Goal: Information Seeking & Learning: Learn about a topic

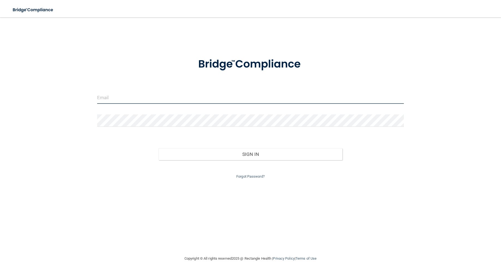
click at [138, 95] on input "email" at bounding box center [250, 98] width 307 height 12
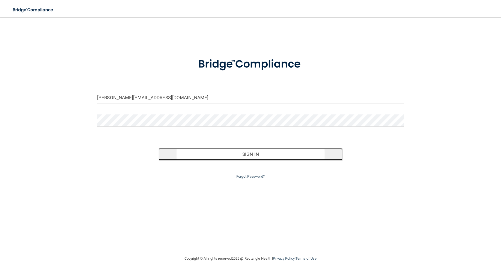
click at [258, 156] on button "Sign In" at bounding box center [251, 154] width 184 height 12
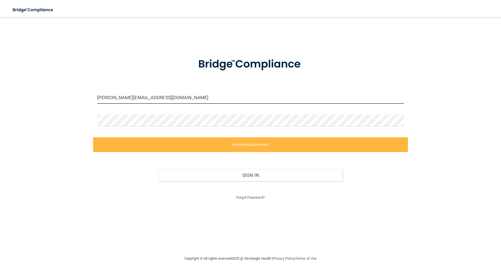
drag, startPoint x: 181, startPoint y: 96, endPoint x: 139, endPoint y: 96, distance: 41.8
click at [139, 96] on input "[PERSON_NAME][EMAIL_ADDRESS][DOMAIN_NAME]" at bounding box center [250, 98] width 307 height 12
type input "[PERSON_NAME]@"
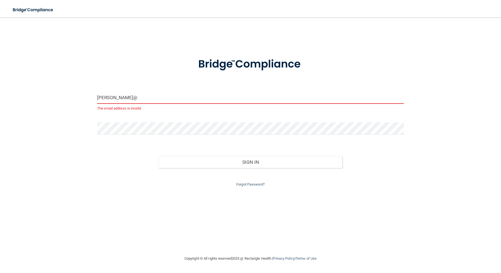
drag, startPoint x: 152, startPoint y: 98, endPoint x: 87, endPoint y: 95, distance: 65.3
click at [87, 95] on div "[PERSON_NAME]@ The email address is invalid Invalid email/password. You don't h…" at bounding box center [250, 136] width 479 height 227
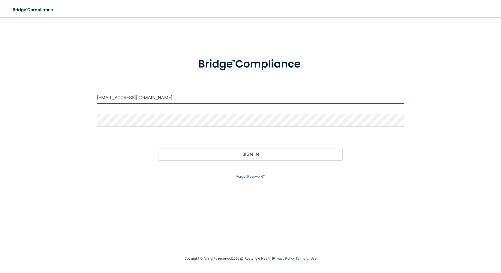
type input "[PERSON_NAME][EMAIL_ADDRESS][DOMAIN_NAME]"
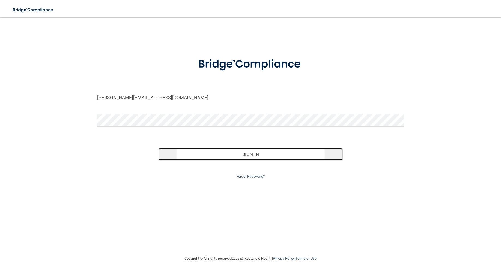
click at [253, 153] on button "Sign In" at bounding box center [251, 154] width 184 height 12
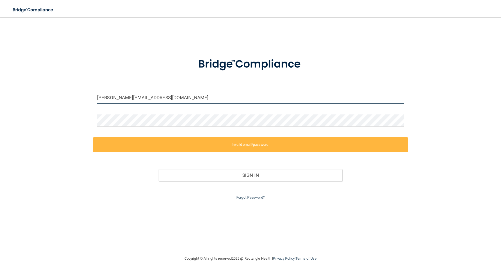
click at [170, 97] on input "[PERSON_NAME][EMAIL_ADDRESS][DOMAIN_NAME]" at bounding box center [250, 98] width 307 height 12
drag, startPoint x: 177, startPoint y: 91, endPoint x: 175, endPoint y: 94, distance: 3.0
click at [176, 92] on input "[PERSON_NAME][EMAIL_ADDRESS][DOMAIN_NAME]" at bounding box center [250, 98] width 307 height 12
drag, startPoint x: 175, startPoint y: 97, endPoint x: 79, endPoint y: 93, distance: 97.0
click at [79, 92] on div "[PERSON_NAME][EMAIL_ADDRESS][DOMAIN_NAME] Invalid email/password. You don't hav…" at bounding box center [250, 136] width 479 height 227
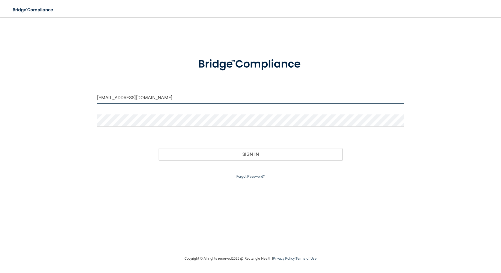
type input "[EMAIL_ADDRESS][DOMAIN_NAME]"
click at [159, 148] on button "Sign In" at bounding box center [251, 154] width 184 height 12
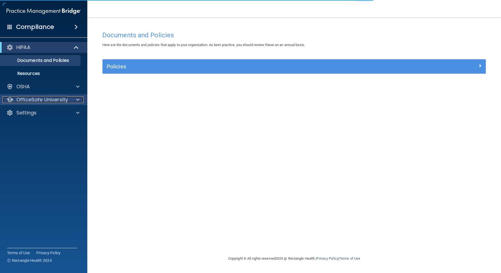
click at [74, 99] on div at bounding box center [77, 100] width 14 height 7
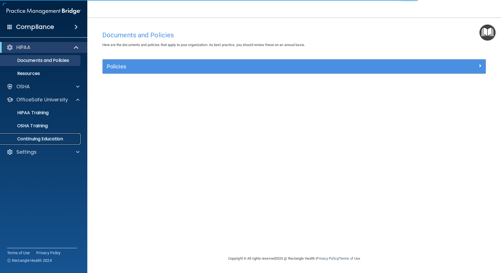
click at [70, 140] on p "Continuing Education" at bounding box center [41, 138] width 75 height 5
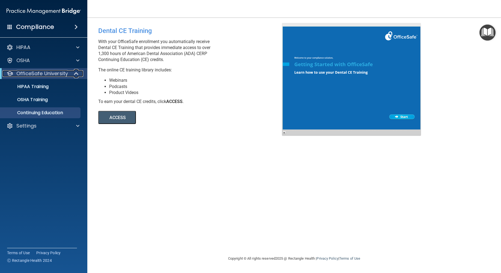
click at [79, 73] on span at bounding box center [77, 73] width 5 height 7
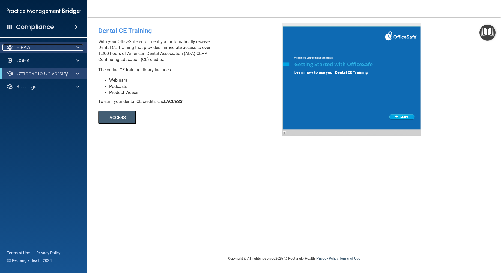
click at [78, 48] on span at bounding box center [77, 47] width 3 height 7
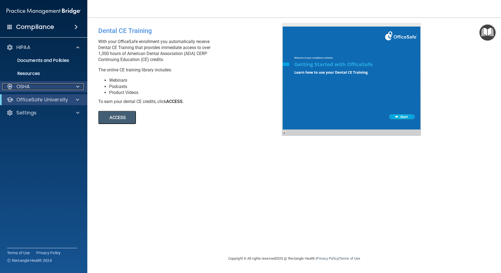
click at [76, 87] on div at bounding box center [77, 87] width 14 height 7
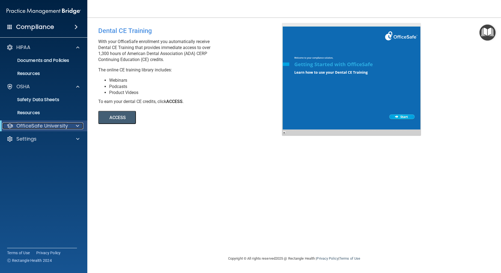
click at [79, 126] on div at bounding box center [76, 126] width 13 height 7
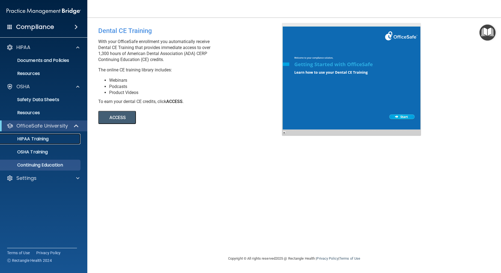
click at [73, 142] on div "HIPAA Training" at bounding box center [41, 138] width 75 height 5
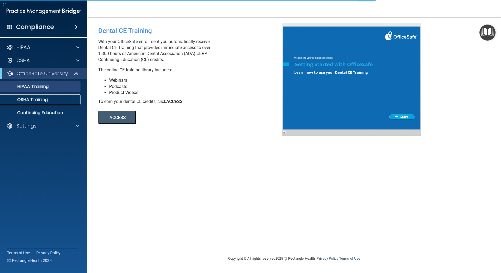
click at [73, 103] on link "OSHA Training" at bounding box center [38, 99] width 86 height 11
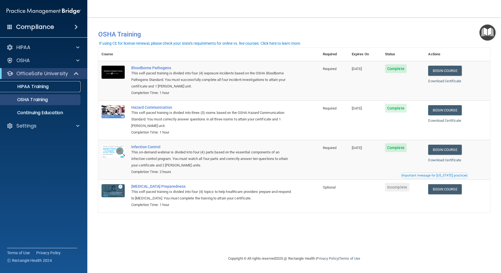
click at [69, 86] on div "HIPAA Training" at bounding box center [41, 86] width 75 height 5
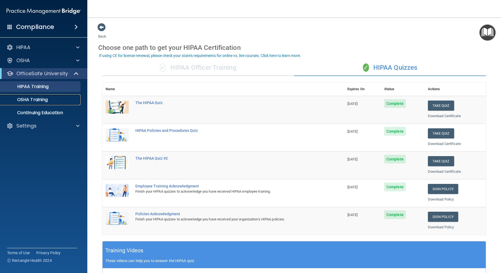
click at [34, 97] on p "OSHA Training" at bounding box center [26, 99] width 44 height 5
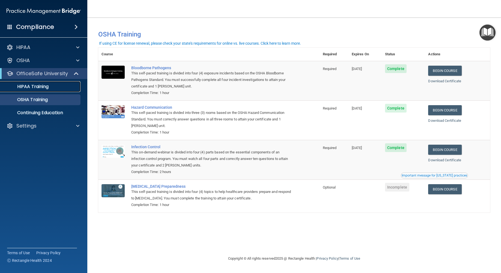
click at [36, 88] on p "HIPAA Training" at bounding box center [26, 86] width 45 height 5
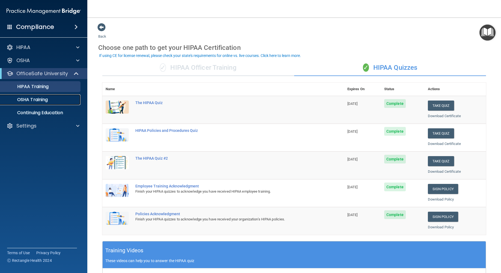
click at [38, 98] on p "OSHA Training" at bounding box center [26, 99] width 44 height 5
